Goal: Navigation & Orientation: Find specific page/section

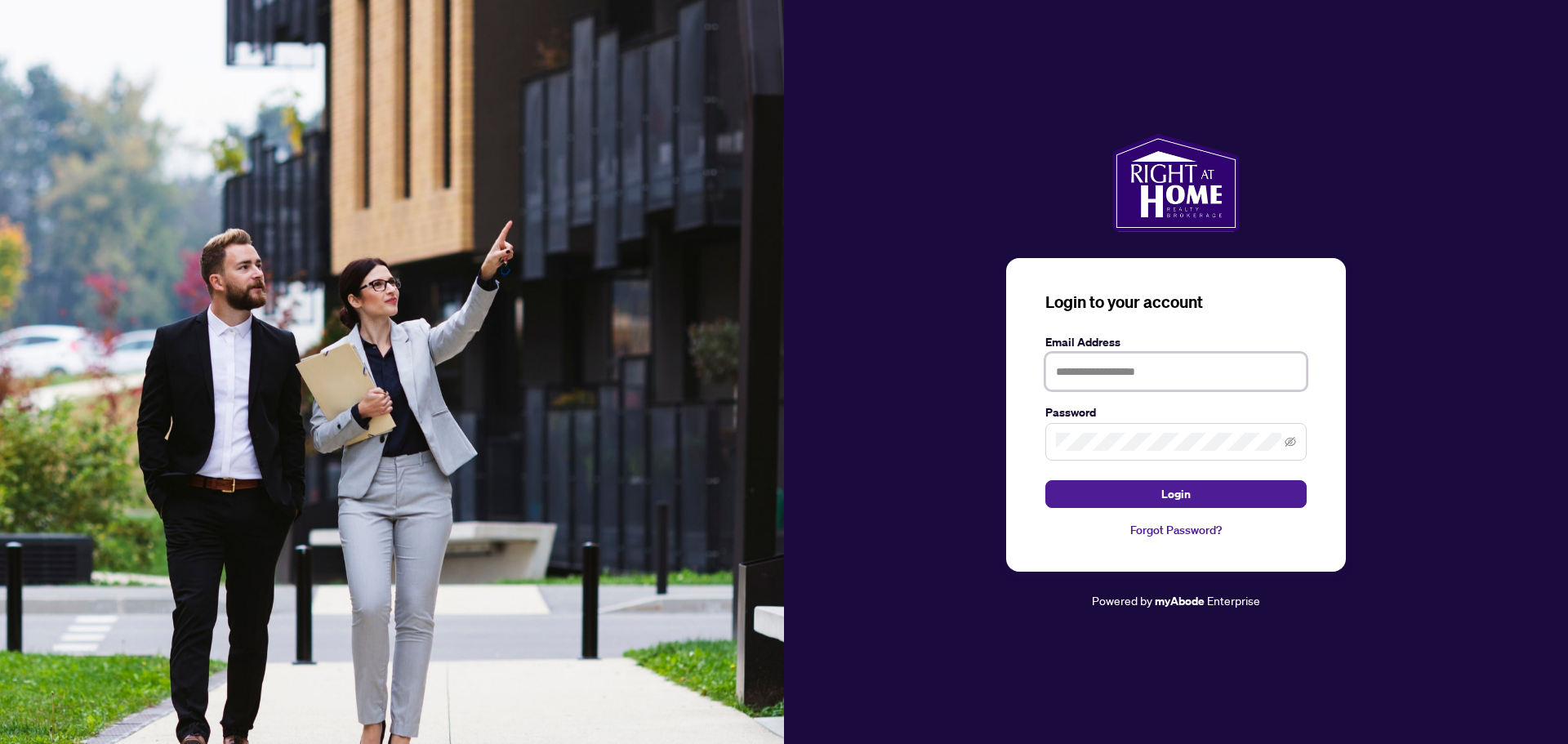
click at [1126, 372] on input "text" at bounding box center [1176, 372] width 261 height 37
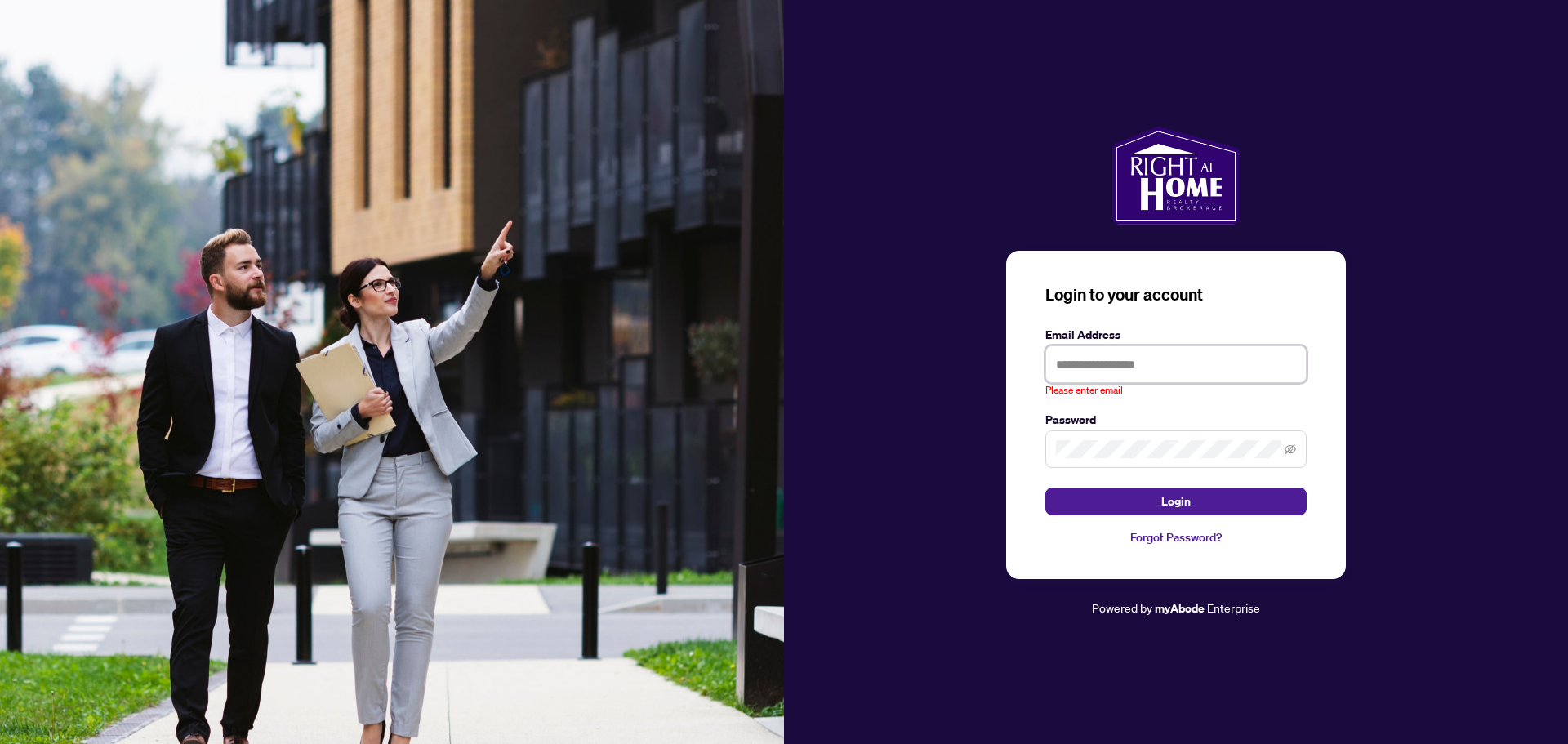
type input "**********"
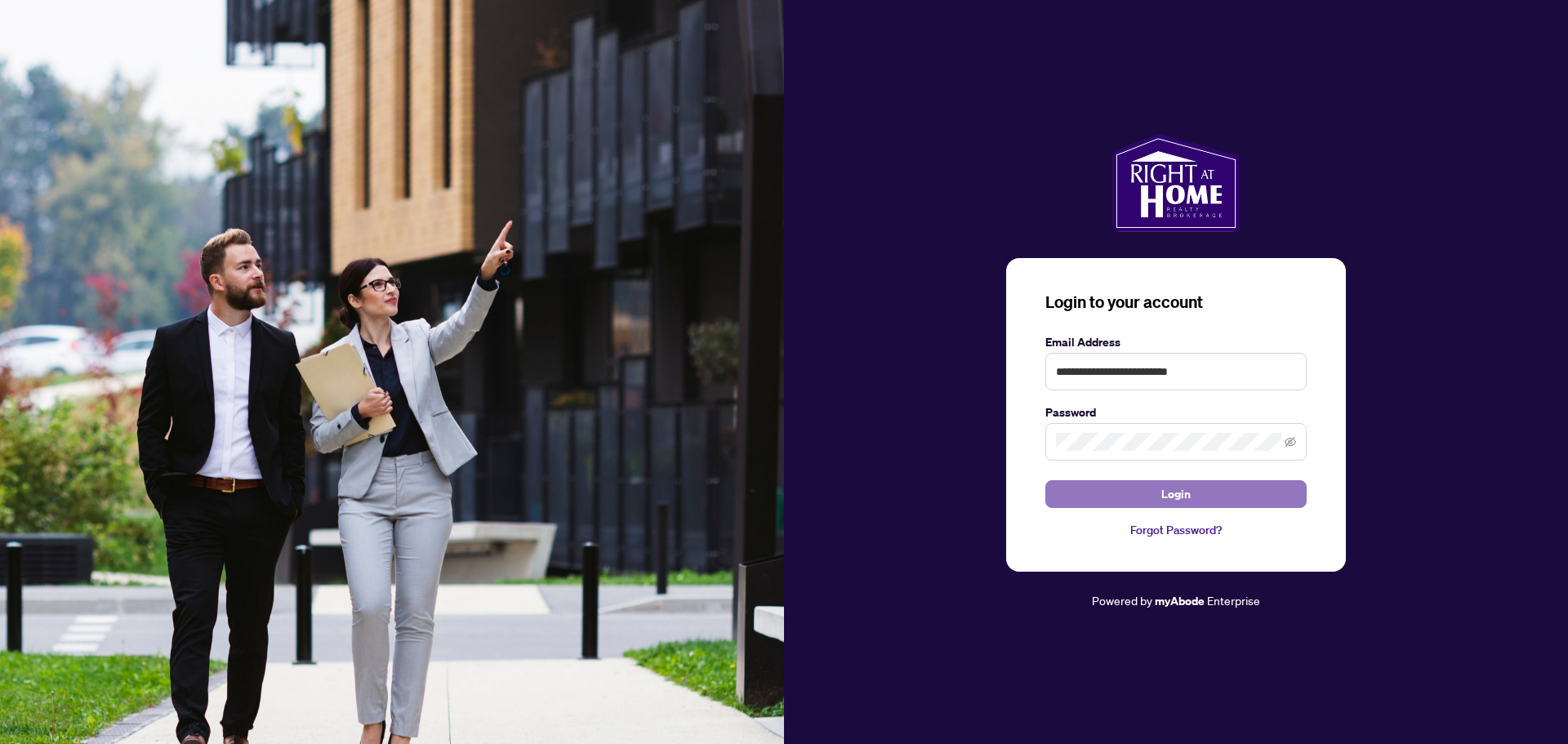
click at [1179, 489] on span "Login" at bounding box center [1176, 493] width 29 height 26
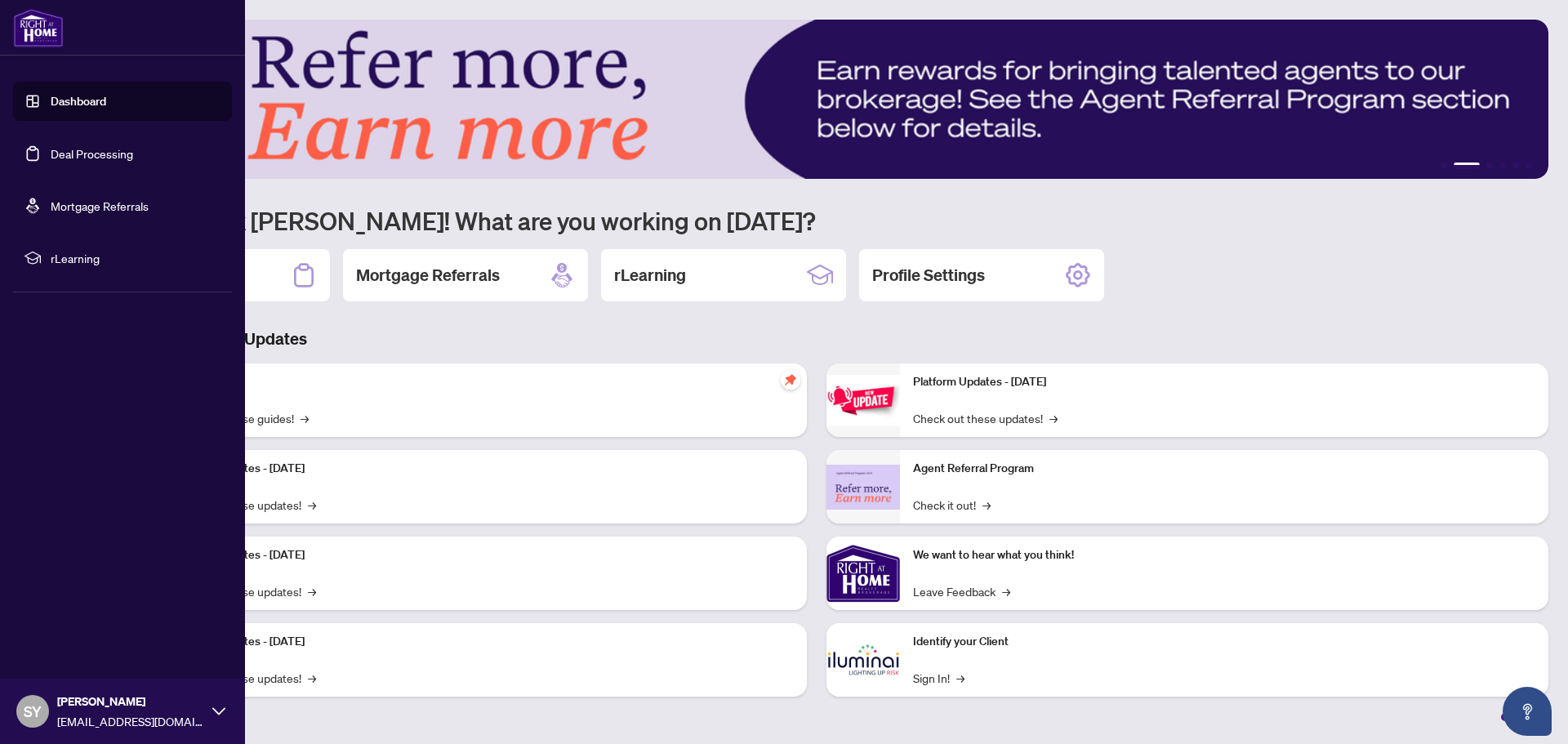
click at [64, 155] on link "Deal Processing" at bounding box center [92, 153] width 83 height 15
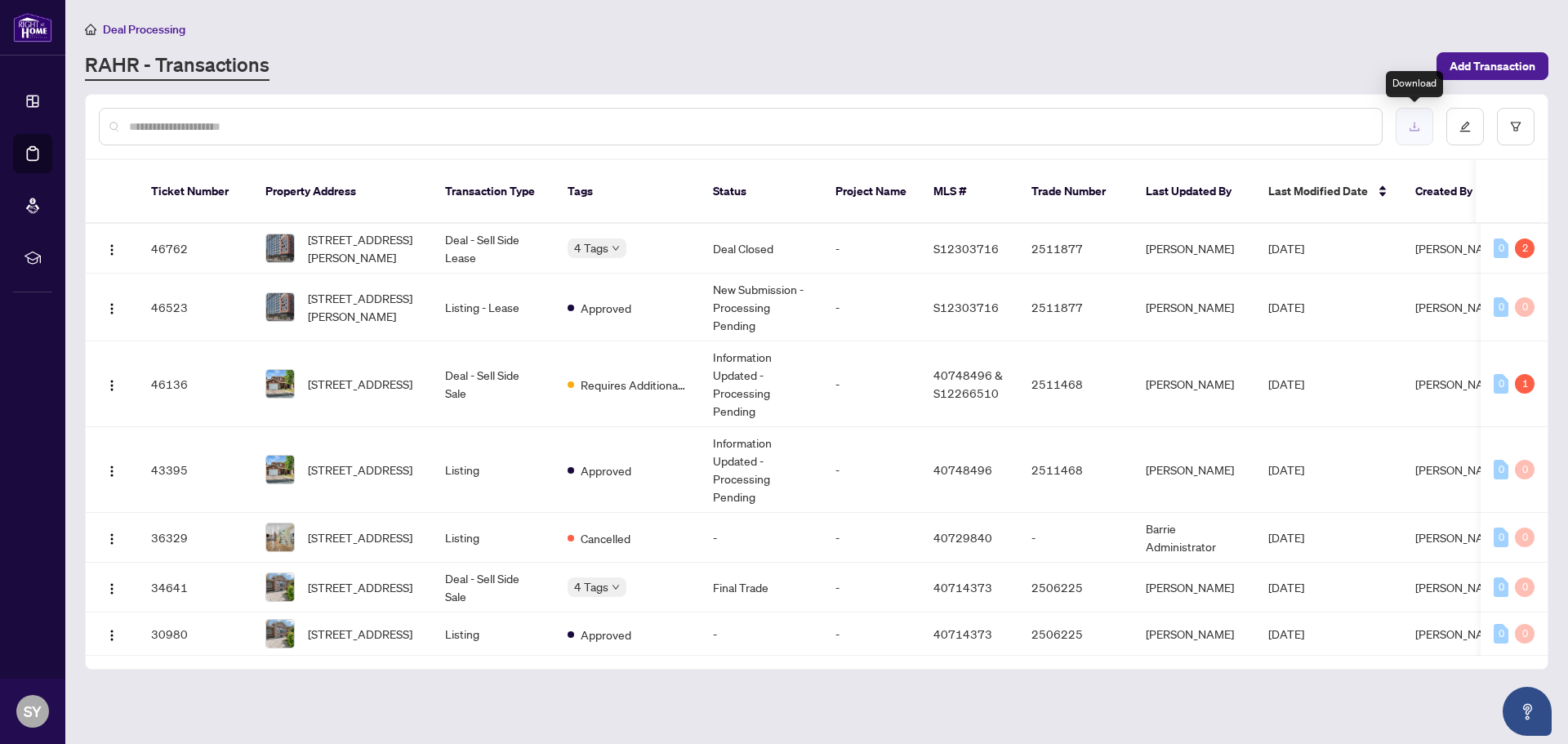
click at [1417, 131] on icon "download" at bounding box center [1414, 126] width 12 height 12
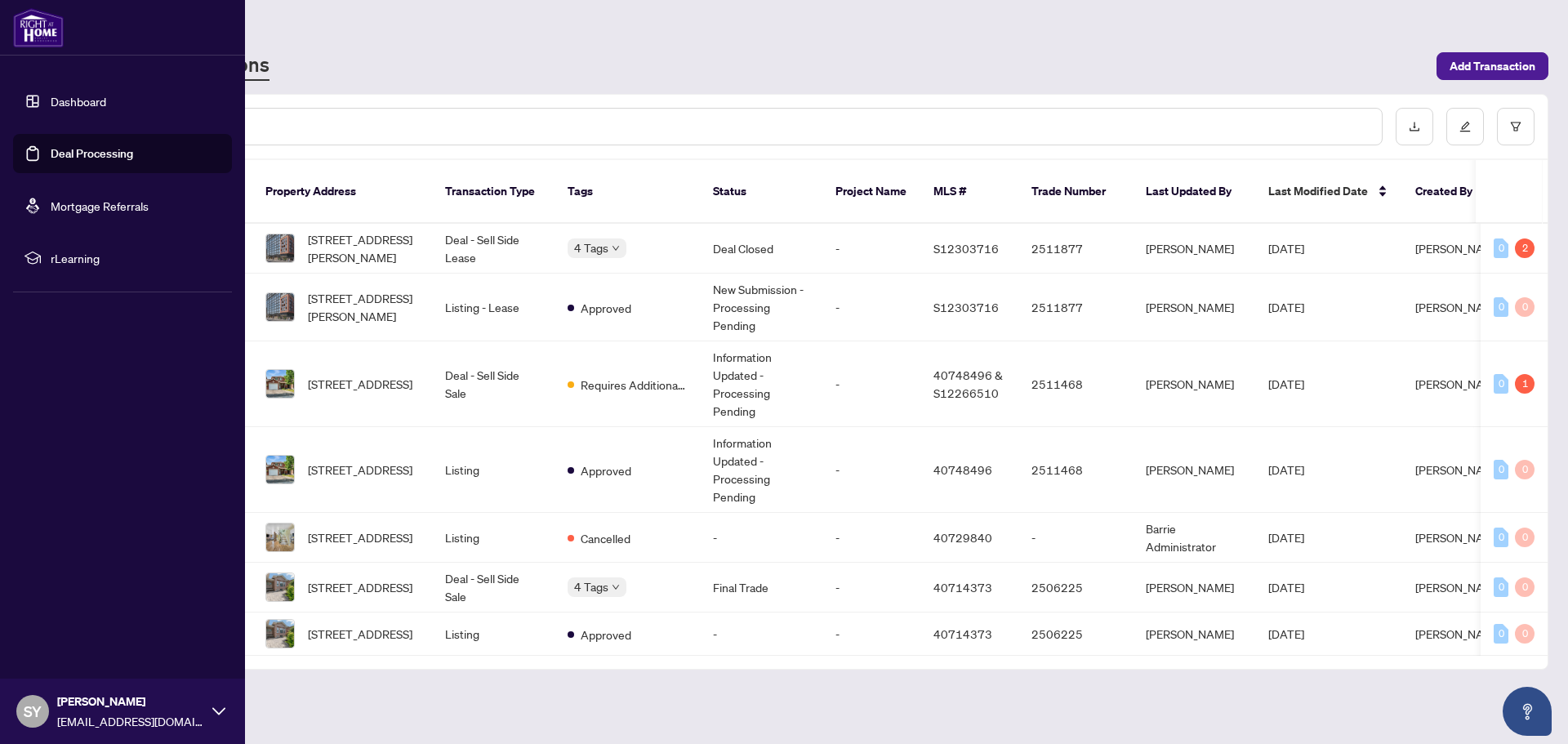
click at [80, 207] on link "Mortgage Referrals" at bounding box center [100, 205] width 98 height 15
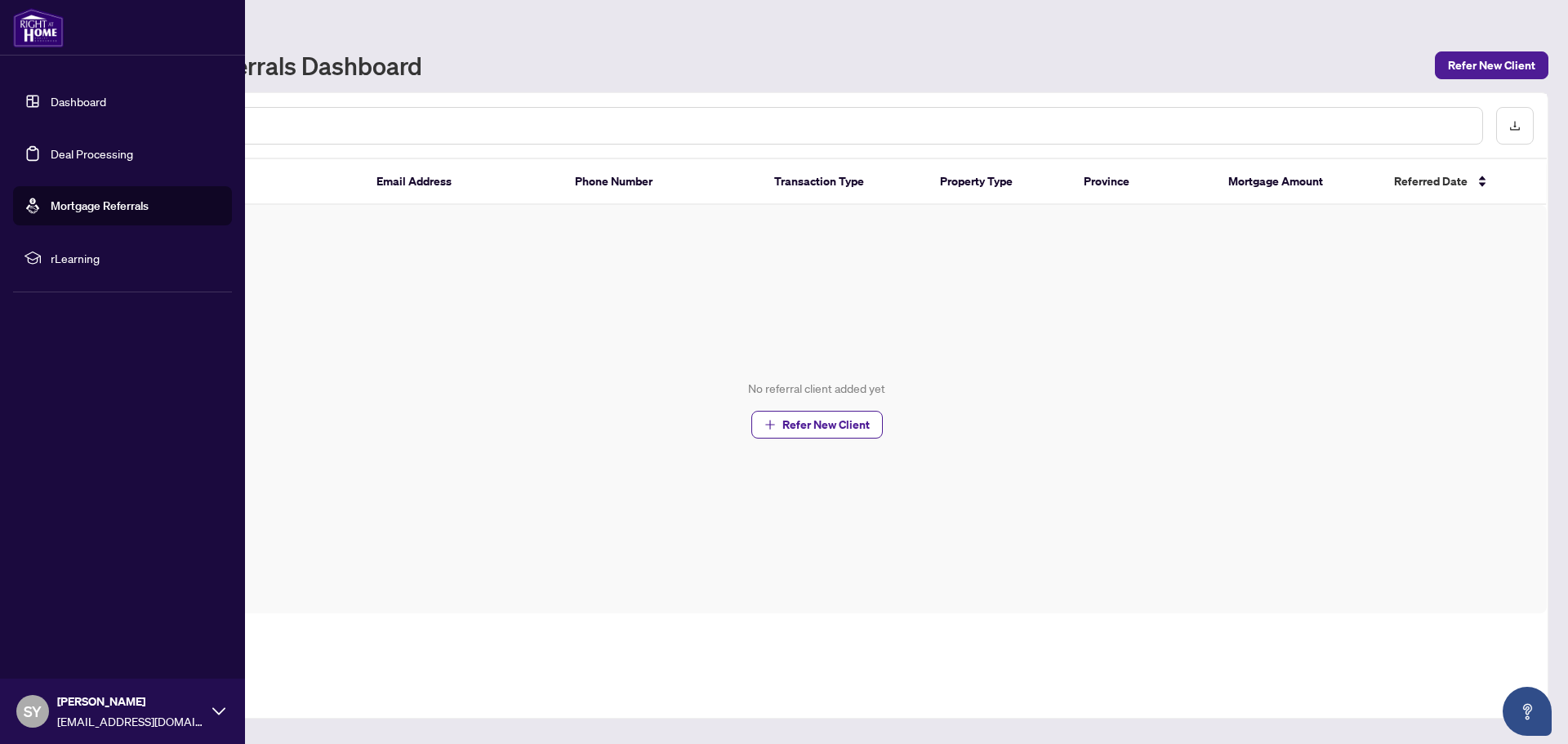
click at [69, 102] on link "Dashboard" at bounding box center [78, 101] width 55 height 15
